Goal: Task Accomplishment & Management: Manage account settings

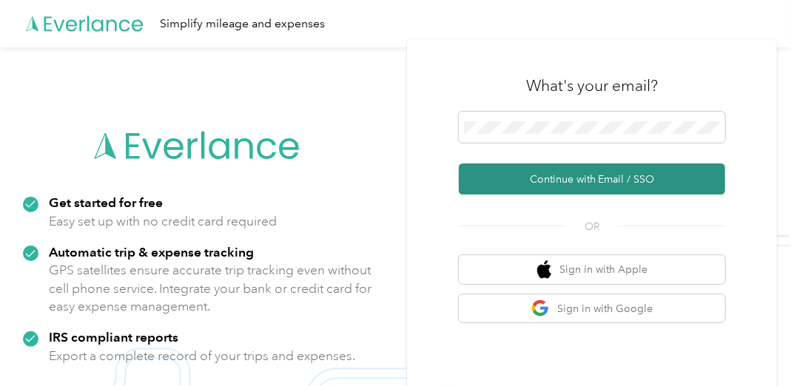
click at [585, 173] on button "Continue with Email / SSO" at bounding box center [592, 179] width 266 height 31
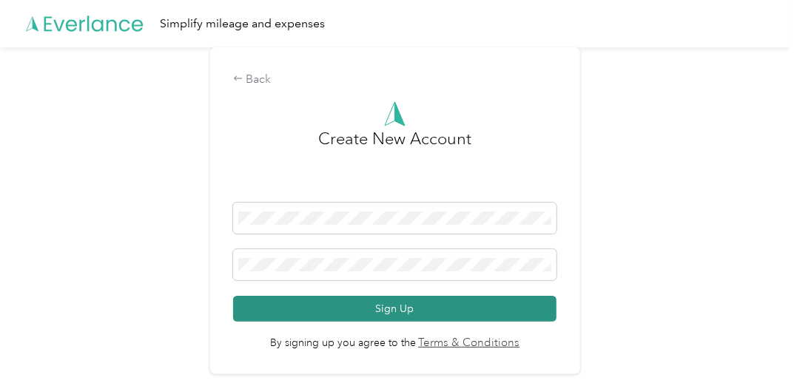
click at [419, 318] on button "Sign Up" at bounding box center [394, 309] width 323 height 26
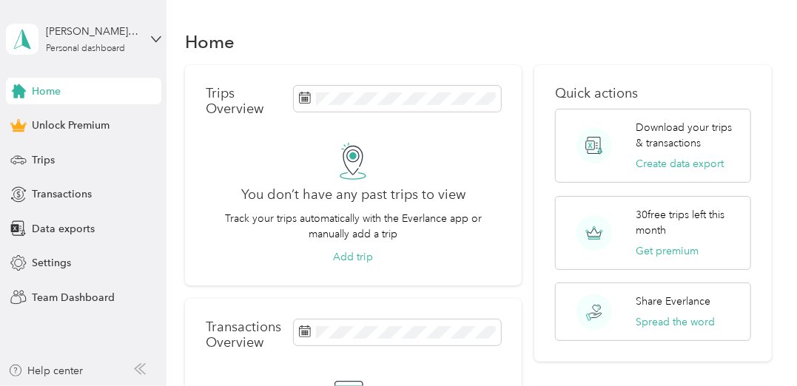
click at [592, 39] on div "Home" at bounding box center [478, 41] width 587 height 31
click at [78, 21] on div "[PERSON_NAME][EMAIL_ADDRESS][PERSON_NAME][DOMAIN_NAME] Personal dashboard" at bounding box center [83, 39] width 155 height 52
click at [514, 38] on div "Home" at bounding box center [478, 41] width 587 height 31
click at [160, 32] on div "[PERSON_NAME][EMAIL_ADDRESS][PERSON_NAME][DOMAIN_NAME] Personal dashboard" at bounding box center [83, 39] width 155 height 52
click at [57, 113] on div "Log out" at bounding box center [47, 120] width 57 height 16
